Goal: Transaction & Acquisition: Purchase product/service

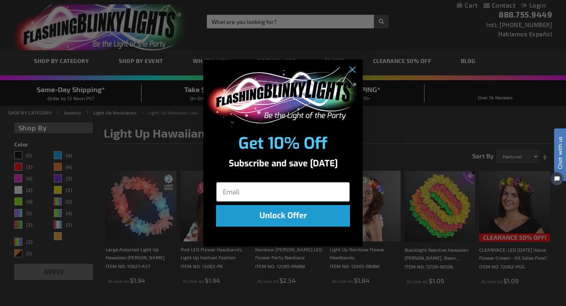
click at [289, 196] on input "Email" at bounding box center [283, 192] width 134 height 20
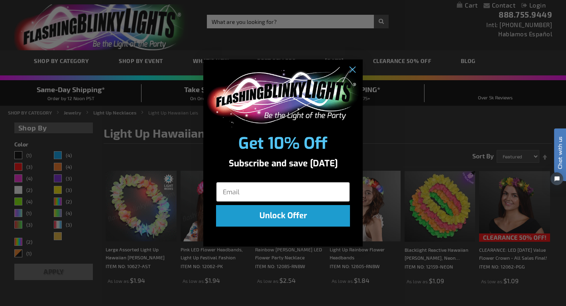
type input "[EMAIL_ADDRESS][DOMAIN_NAME]"
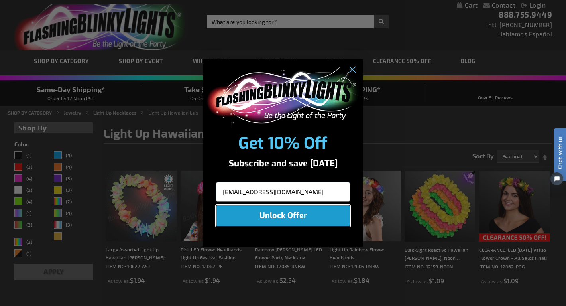
click at [287, 213] on button "Unlock Offer" at bounding box center [283, 216] width 134 height 22
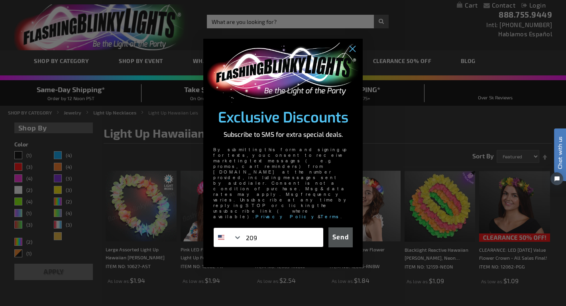
type input "[PHONE_NUMBER]"
click at [346, 227] on button "Send" at bounding box center [340, 237] width 24 height 20
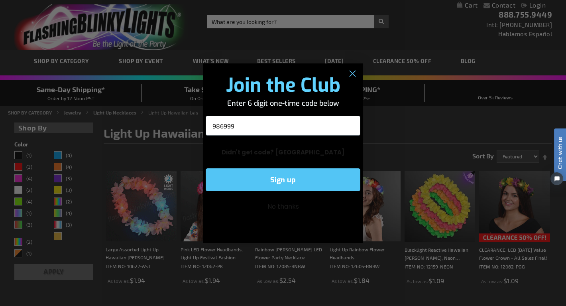
type input "986999"
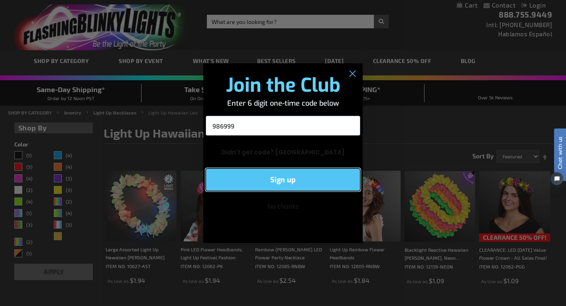
click at [265, 188] on button "Sign up" at bounding box center [283, 179] width 155 height 23
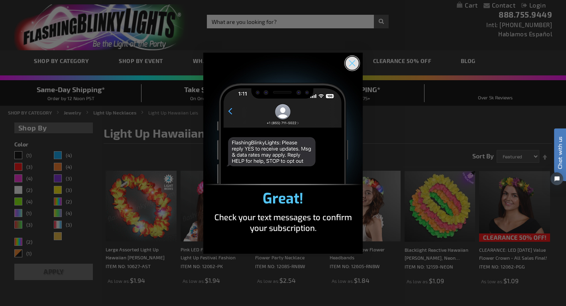
click at [353, 65] on circle "Close dialog" at bounding box center [352, 62] width 13 height 13
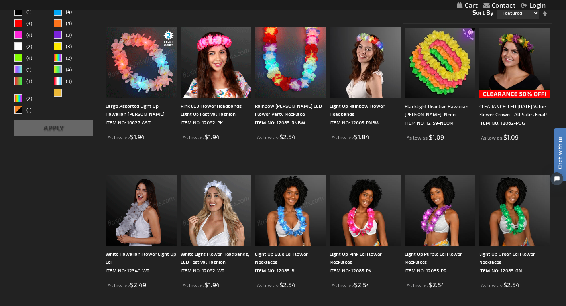
scroll to position [145, 0]
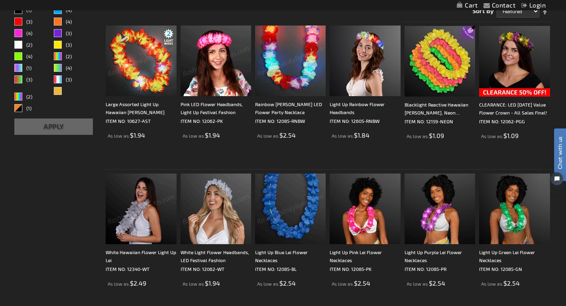
click at [150, 200] on img at bounding box center [141, 208] width 71 height 71
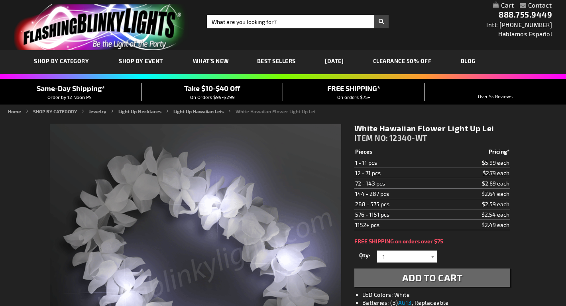
scroll to position [89, 0]
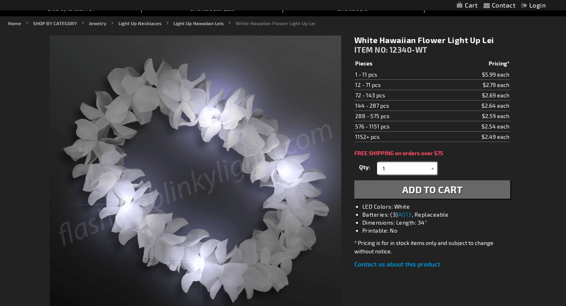
click at [427, 169] on input "1" at bounding box center [408, 168] width 58 height 12
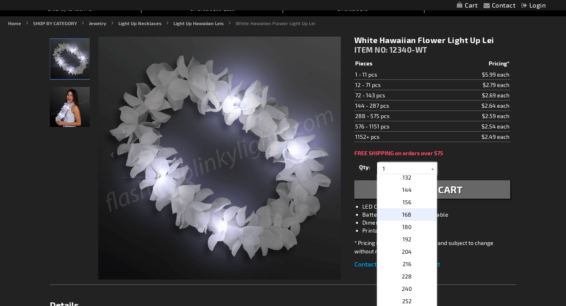
scroll to position [0, 0]
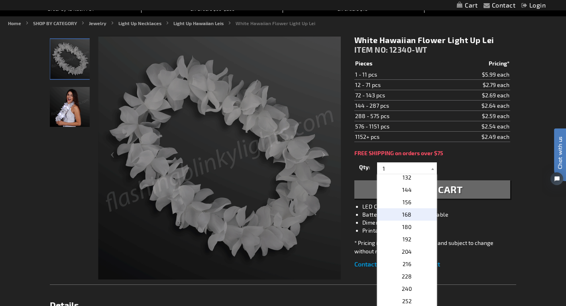
click at [411, 208] on p "168" at bounding box center [407, 214] width 60 height 12
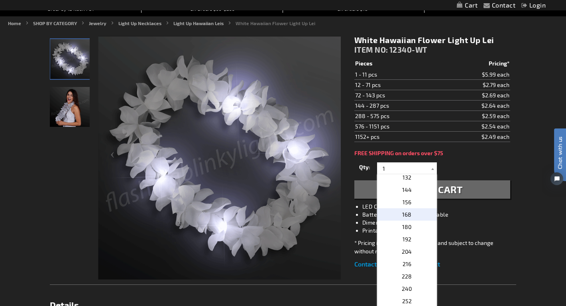
type input "168"
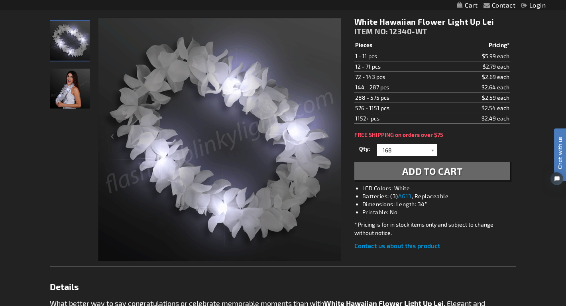
scroll to position [109, 0]
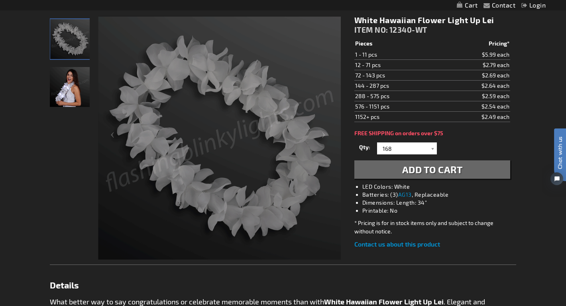
click at [451, 175] on span "Add to Cart" at bounding box center [432, 169] width 61 height 12
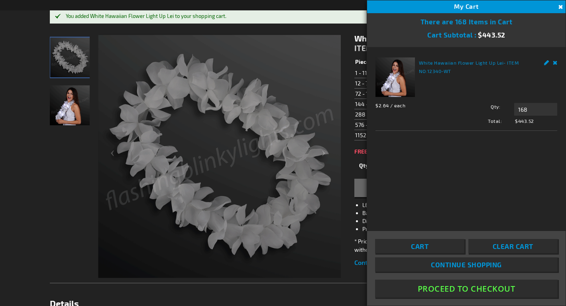
click at [416, 293] on button "Proceed To Checkout" at bounding box center [466, 288] width 183 height 18
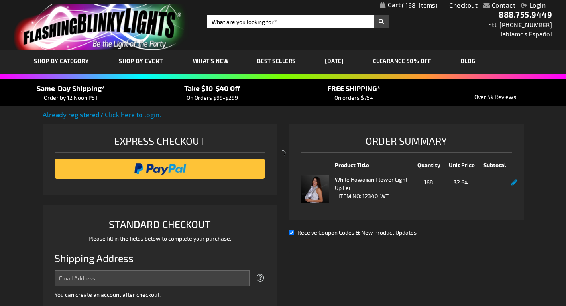
select select "US"
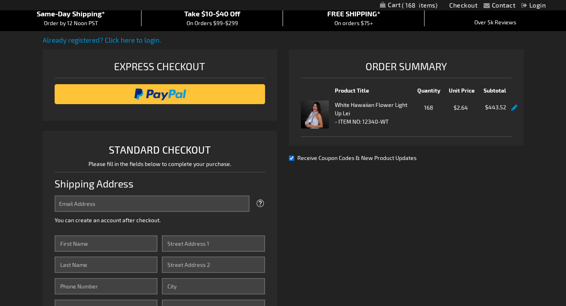
scroll to position [76, 0]
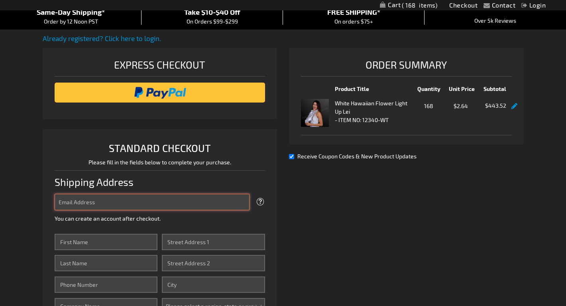
click at [200, 196] on input "Email Address" at bounding box center [152, 202] width 195 height 16
type input "[EMAIL_ADDRESS][DOMAIN_NAME]"
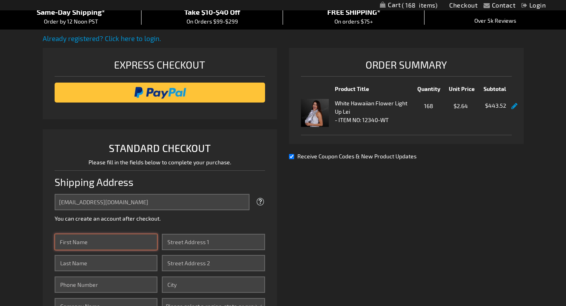
click at [143, 235] on input "First Name" at bounding box center [106, 242] width 103 height 16
type input "c/o"
type input "Tyler"
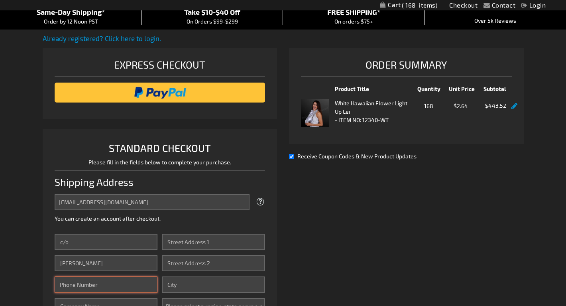
type input "2096483169"
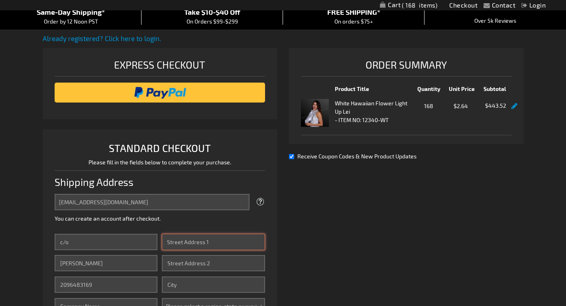
type input "240 Elilani St"
type input "Makawao"
select select "21"
type input "96768-8332"
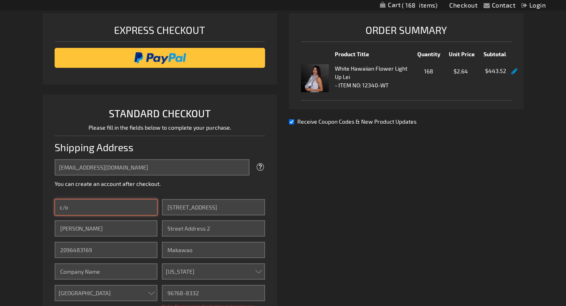
scroll to position [119, 0]
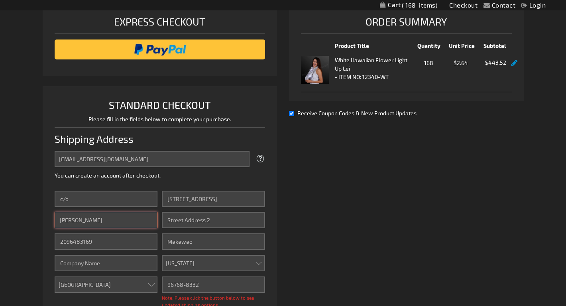
click at [132, 222] on input "Tyler" at bounding box center [106, 220] width 103 height 16
type input "T"
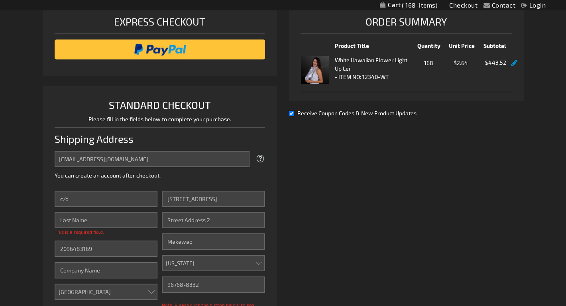
click at [125, 185] on div "Email Address baileysoderstrom@gmail.com Tooltip We'll send your order confirma…" at bounding box center [160, 243] width 211 height 185
click at [119, 203] on input "c/o" at bounding box center [106, 199] width 103 height 16
type input "c/o bailey &"
click at [106, 223] on input "Last Name" at bounding box center [106, 220] width 103 height 16
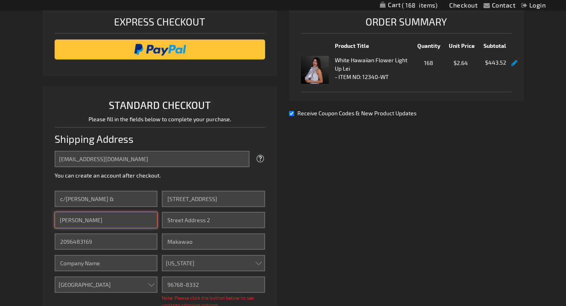
type input "tyler"
click at [351, 214] on div "Already registered? Click here to login. Shipping Review & Payments Estimated T…" at bounding box center [283, 214] width 481 height 449
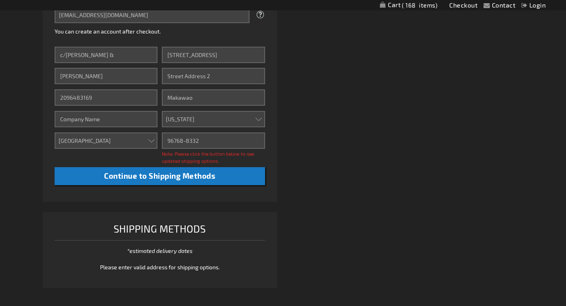
scroll to position [262, 0]
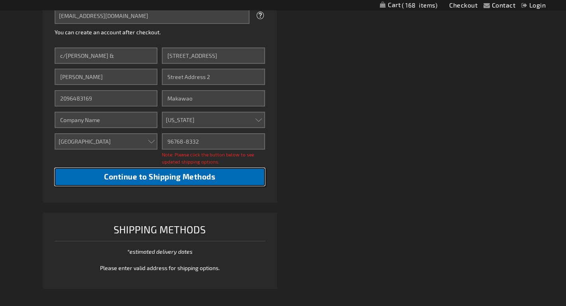
click at [199, 177] on span "Continue to Shipping Methods" at bounding box center [159, 176] width 111 height 9
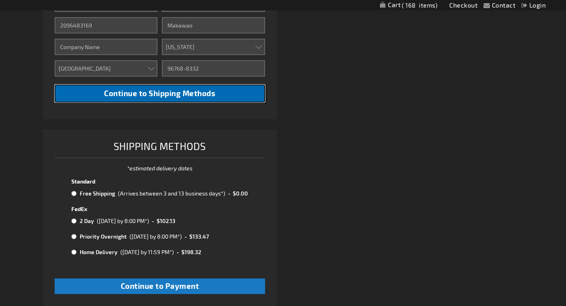
scroll to position [337, 0]
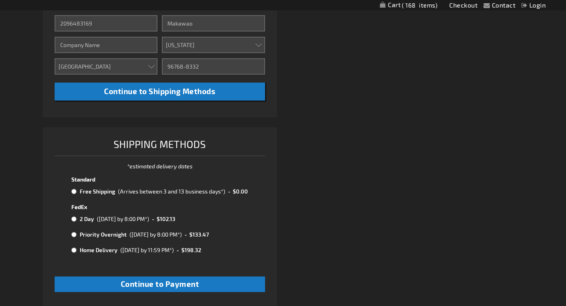
click at [194, 184] on tbody "Standard Free Shipping (Arrives between 3 and 13 business days*) - $0.00 FedEx …" at bounding box center [159, 217] width 179 height 86
click at [75, 193] on input "radio" at bounding box center [73, 191] width 5 height 6
radio input "true"
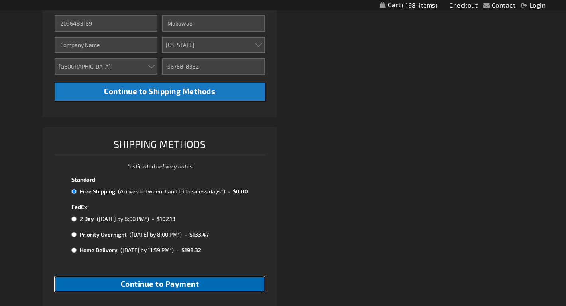
click at [163, 281] on span "Continue to Payment" at bounding box center [160, 283] width 79 height 9
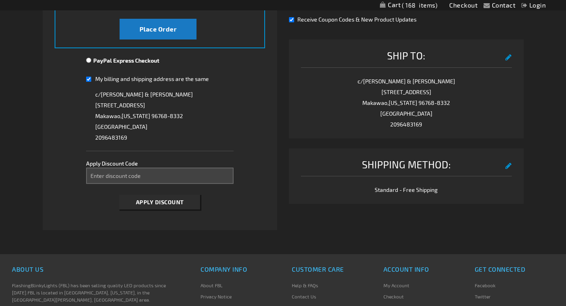
scroll to position [272, 0]
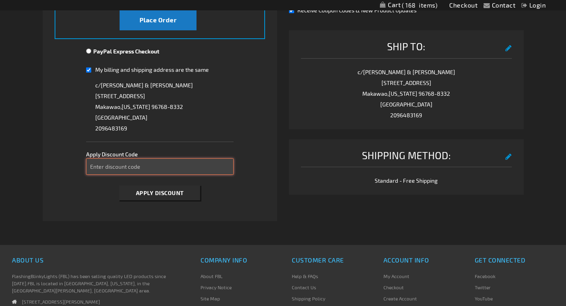
click at [187, 160] on input "Enter discount code" at bounding box center [159, 166] width 147 height 16
paste input "L11V5NXWJ7"
type input "L11V5NXWJ7"
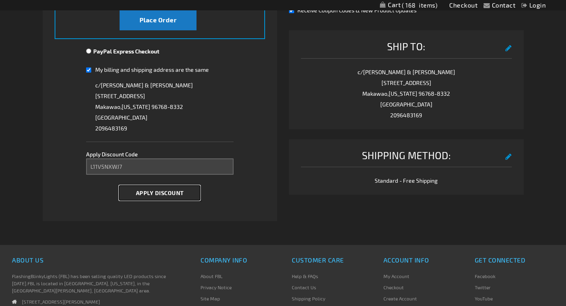
click at [174, 190] on span "Apply Discount" at bounding box center [160, 192] width 48 height 7
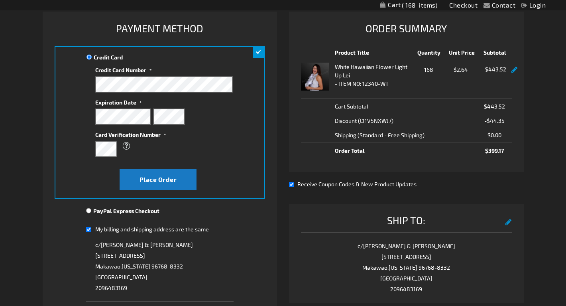
scroll to position [112, 0]
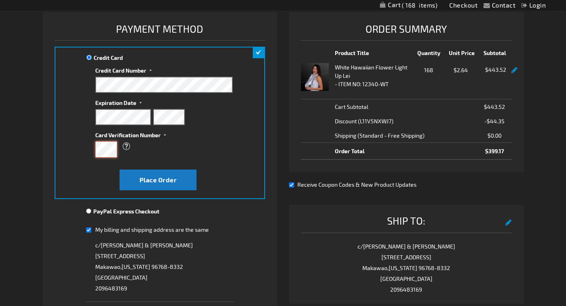
click at [87, 140] on div "Credit Card Credit Card Information" at bounding box center [160, 123] width 211 height 152
click at [254, 241] on fieldset "Payment Information Payment Method Credit Card Credit Card Information" at bounding box center [160, 191] width 211 height 340
click at [276, 182] on li "Payment Information Payment Method Credit Card Credit Card Information" at bounding box center [160, 194] width 235 height 365
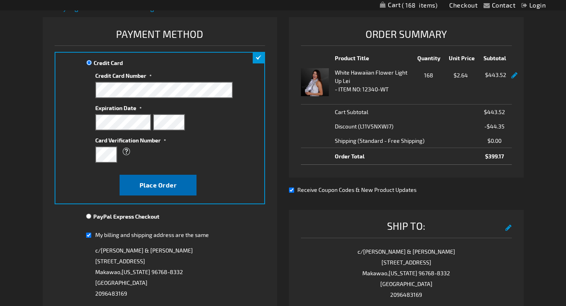
scroll to position [103, 0]
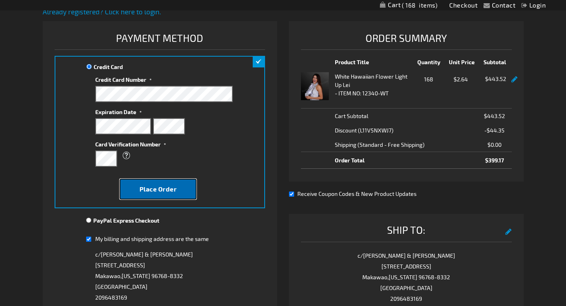
click at [175, 184] on button "Place Order" at bounding box center [158, 189] width 77 height 21
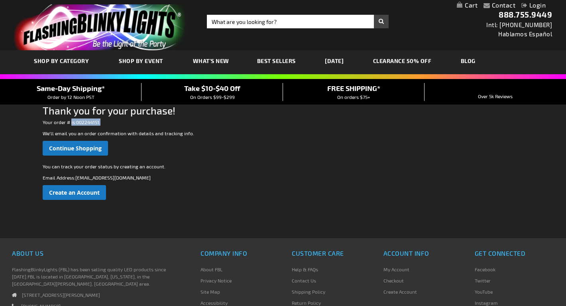
drag, startPoint x: 71, startPoint y: 122, endPoint x: 108, endPoint y: 124, distance: 37.5
click at [108, 124] on p "Your order # is: 002244151 ." at bounding box center [283, 121] width 481 height 7
copy p "is: 002244151 ."
